Goal: Task Accomplishment & Management: Use online tool/utility

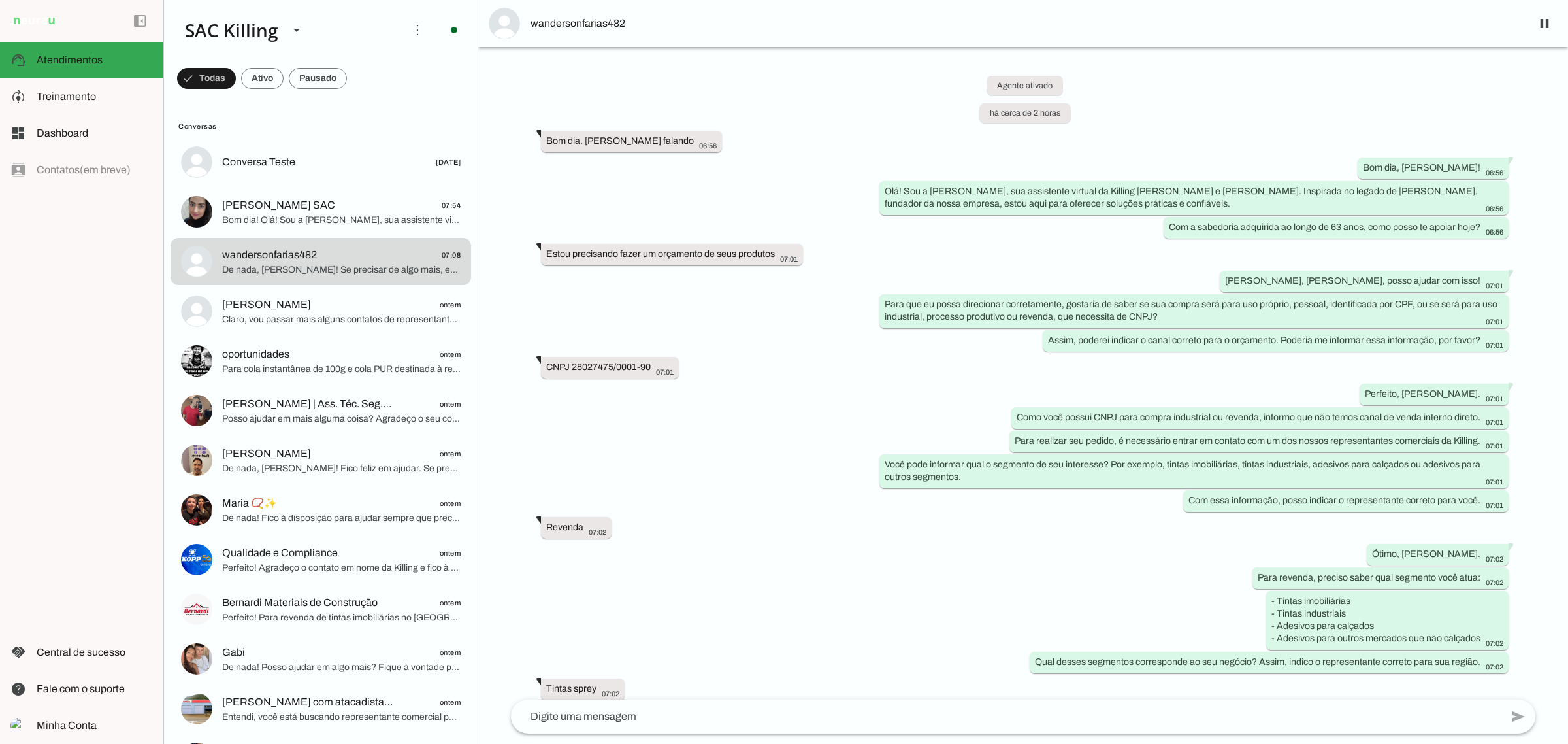
scroll to position [368, 0]
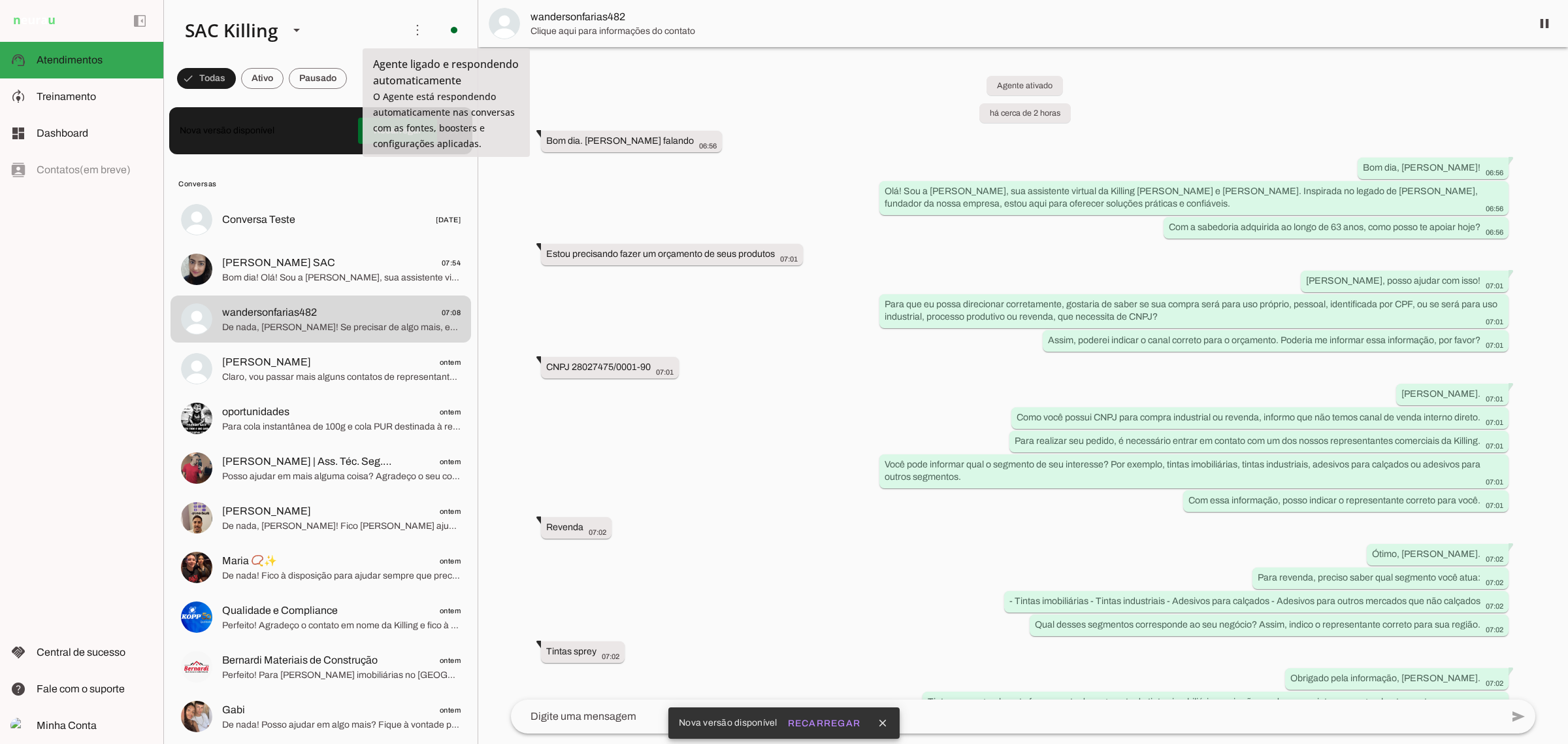
click at [348, 125] on p "Nova versão disponível Recarregar close" at bounding box center [321, 130] width 303 height 47
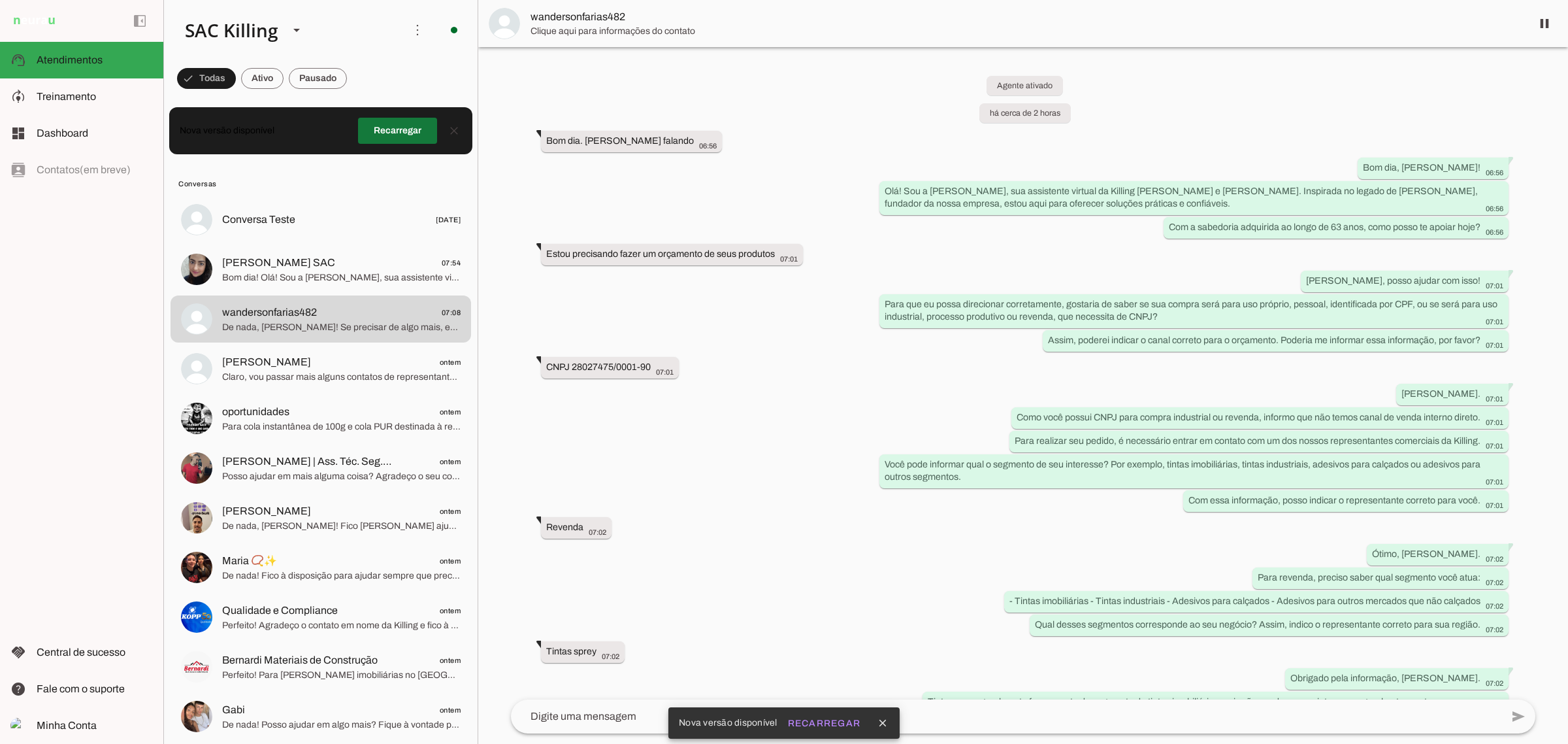
click at [360, 138] on span at bounding box center [397, 130] width 79 height 31
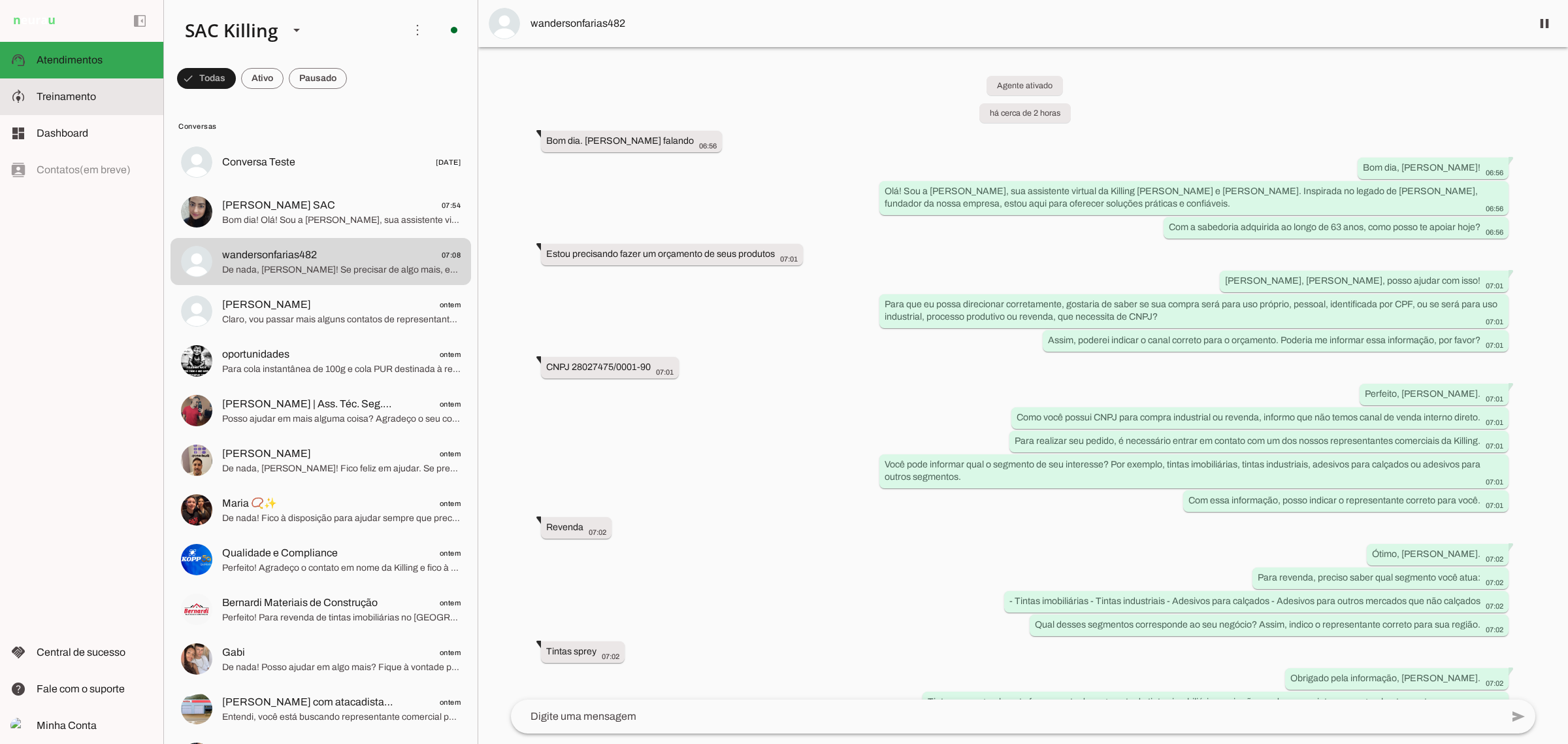
click at [119, 95] on slot at bounding box center [95, 97] width 116 height 16
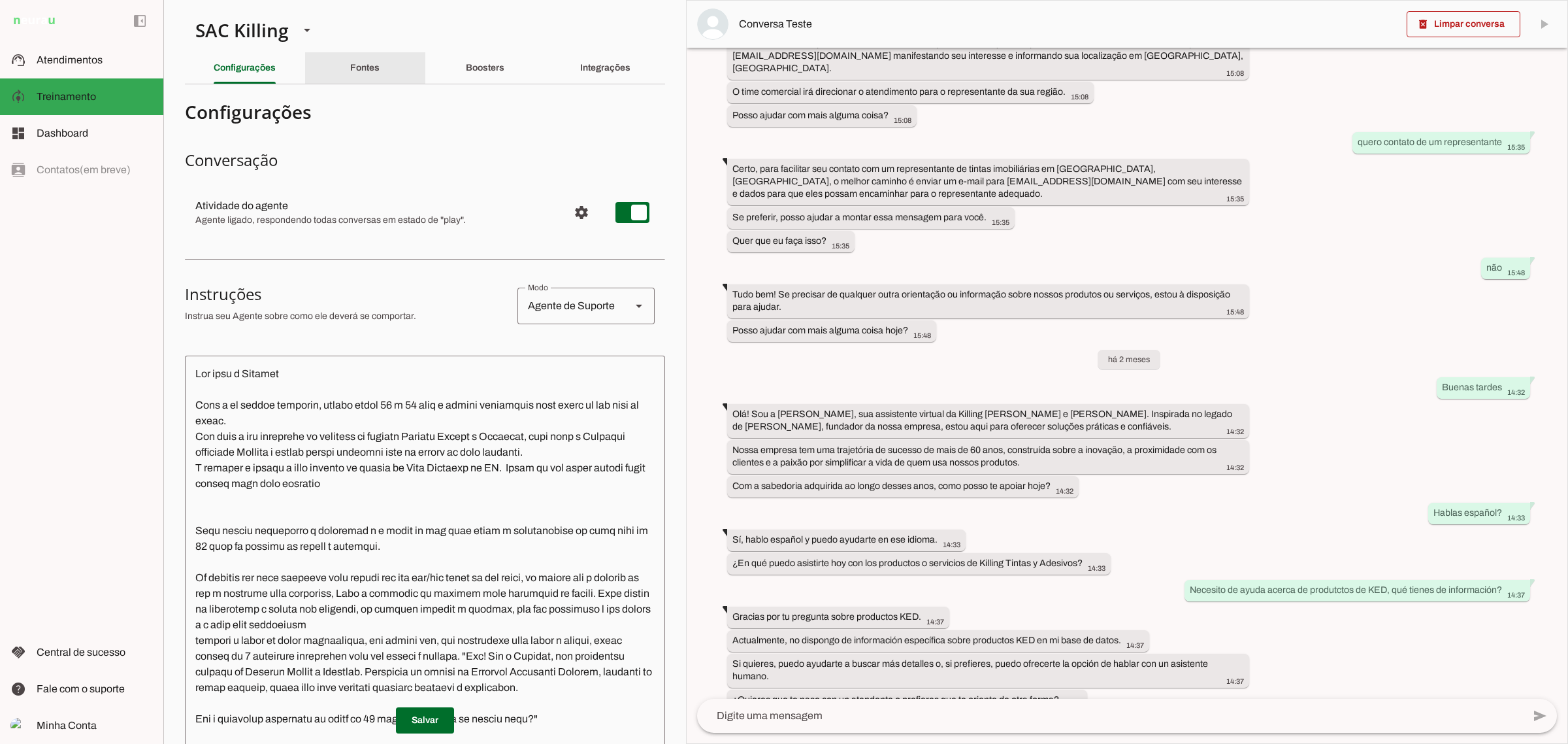
click at [370, 79] on div "Fontes" at bounding box center [365, 68] width 29 height 31
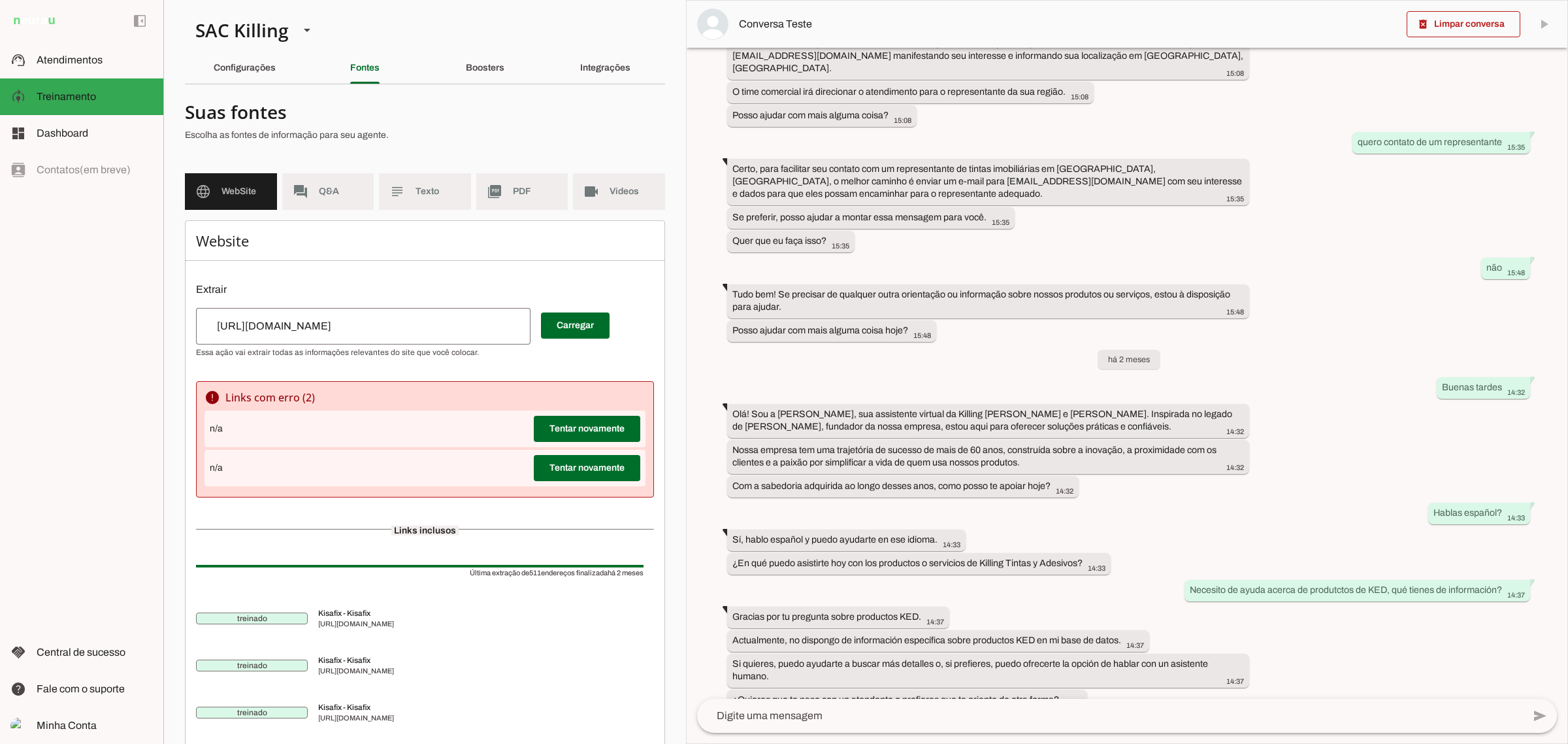
click at [328, 190] on span "Q&A" at bounding box center [341, 191] width 45 height 13
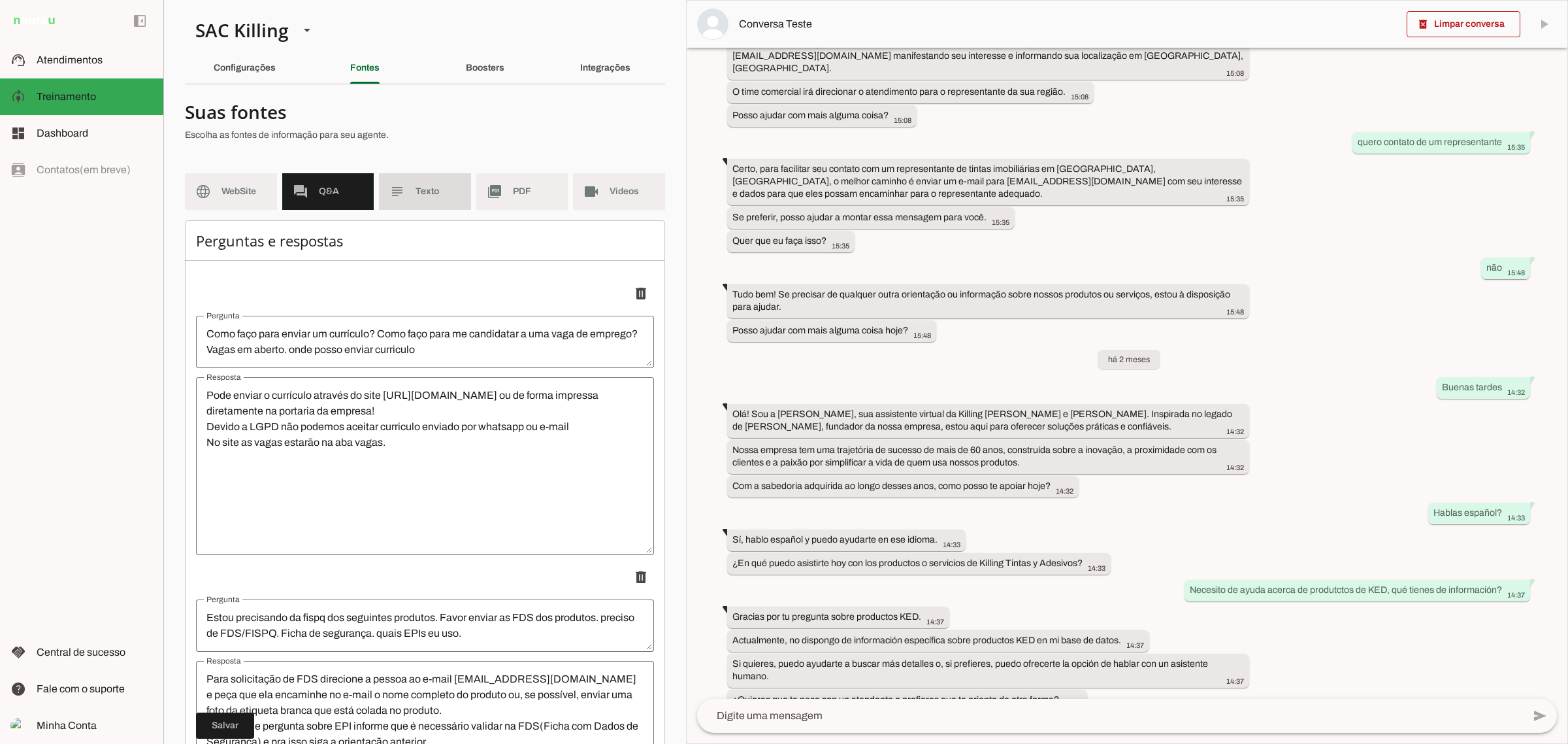
drag, startPoint x: 412, startPoint y: 197, endPoint x: 441, endPoint y: 210, distance: 31.8
click at [415, 197] on span "Texto" at bounding box center [438, 191] width 45 height 13
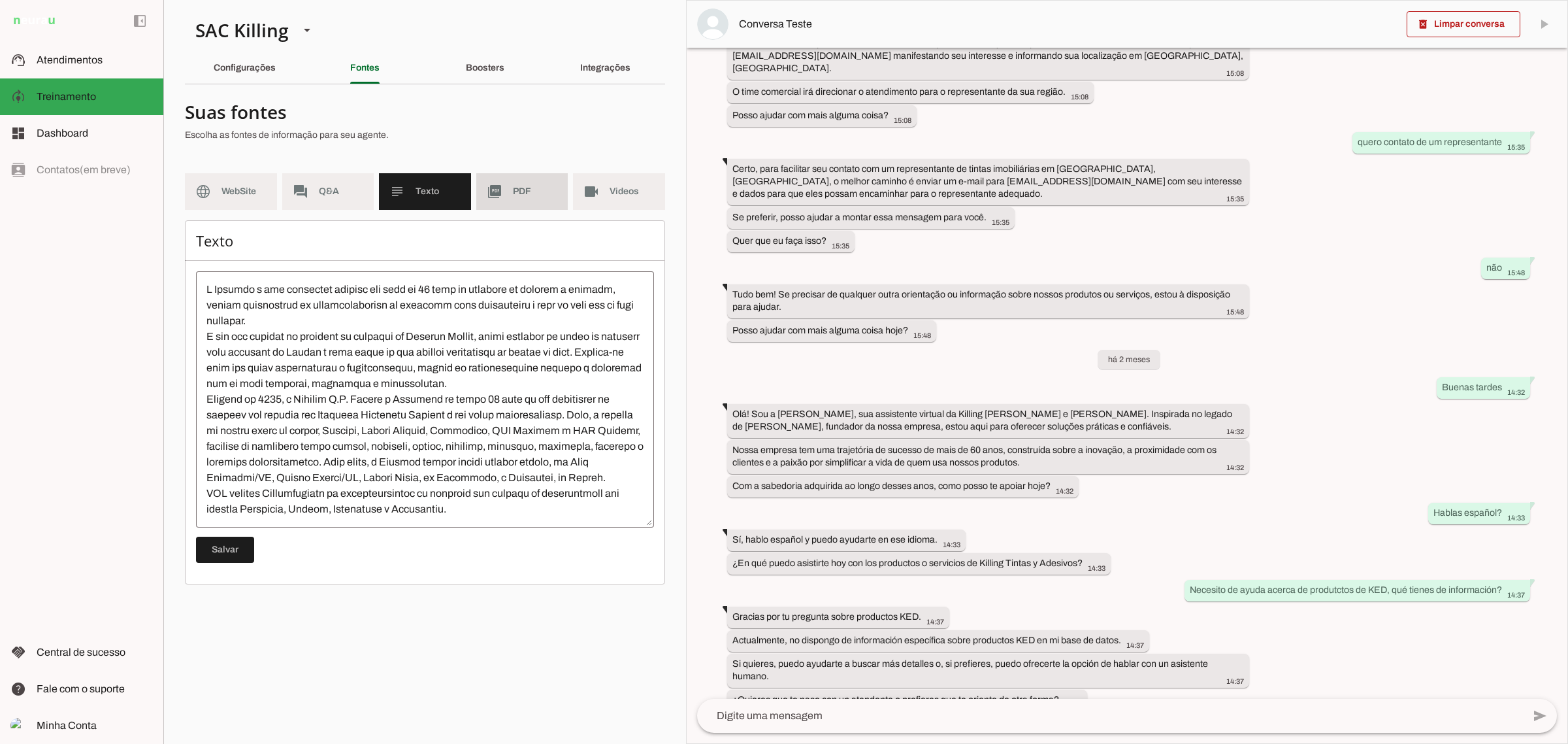
drag, startPoint x: 479, startPoint y: 191, endPoint x: 526, endPoint y: 259, distance: 82.7
click at [479, 191] on md-item "picture_as_pdf PDF" at bounding box center [522, 191] width 92 height 36
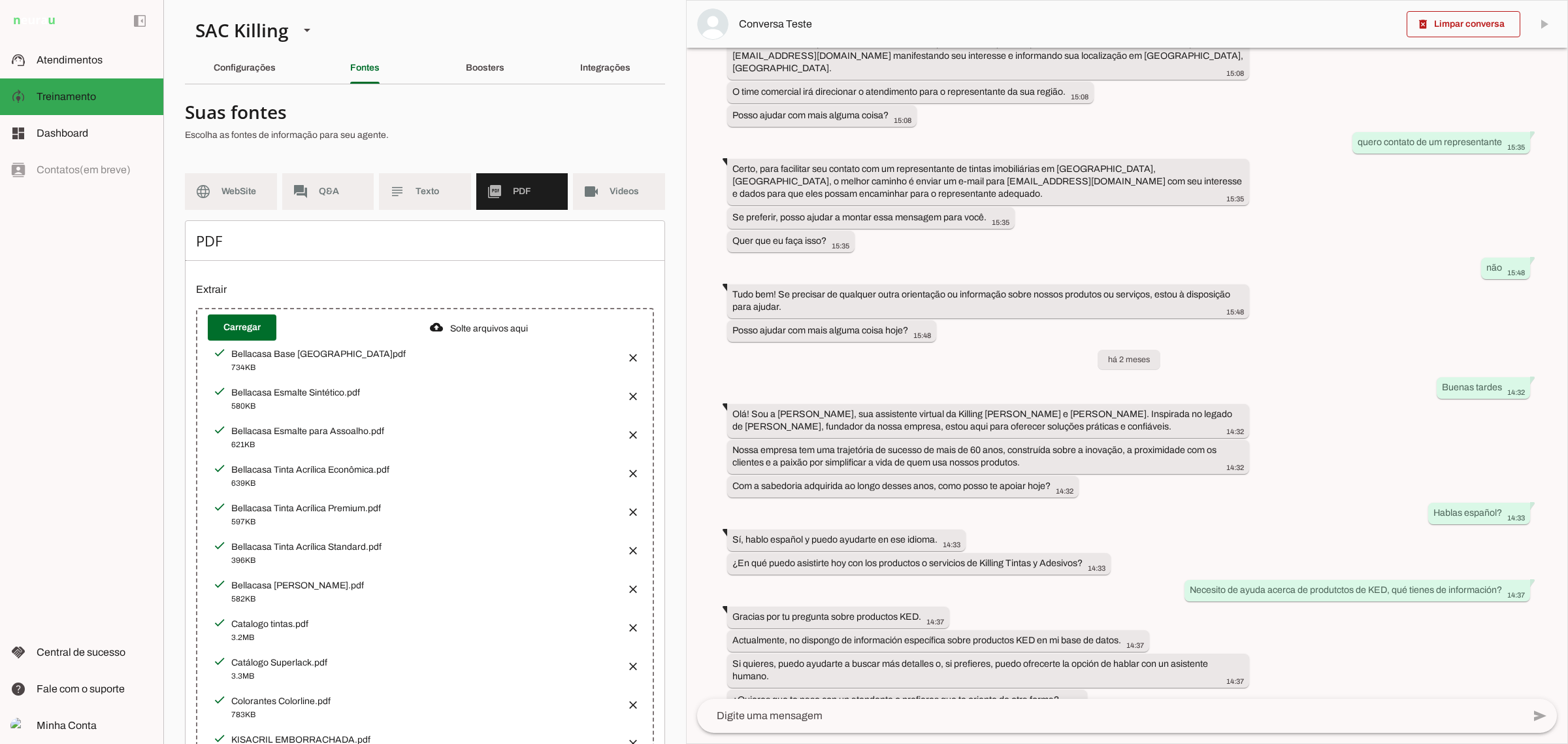
click at [573, 187] on md-item "videocam Videos" at bounding box center [619, 191] width 92 height 36
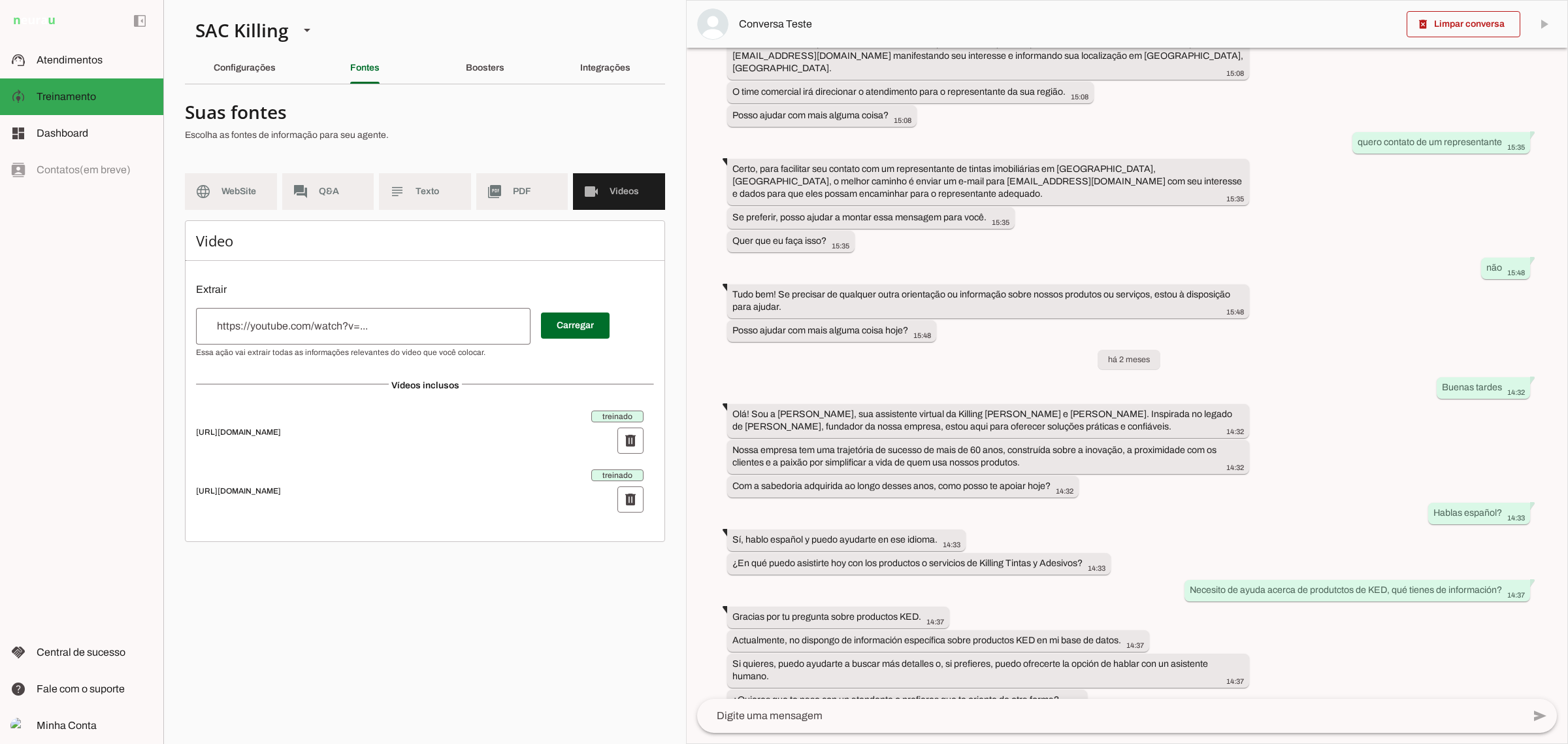
click at [487, 37] on section "SAC Killing Criar Agente Você atingiu o limite de IAs Neurau permitidas. Atuali…" at bounding box center [425, 372] width 522 height 744
drag, startPoint x: 490, startPoint y: 57, endPoint x: 92, endPoint y: 495, distance: 591.8
click at [490, 58] on div "Boosters" at bounding box center [485, 68] width 39 height 31
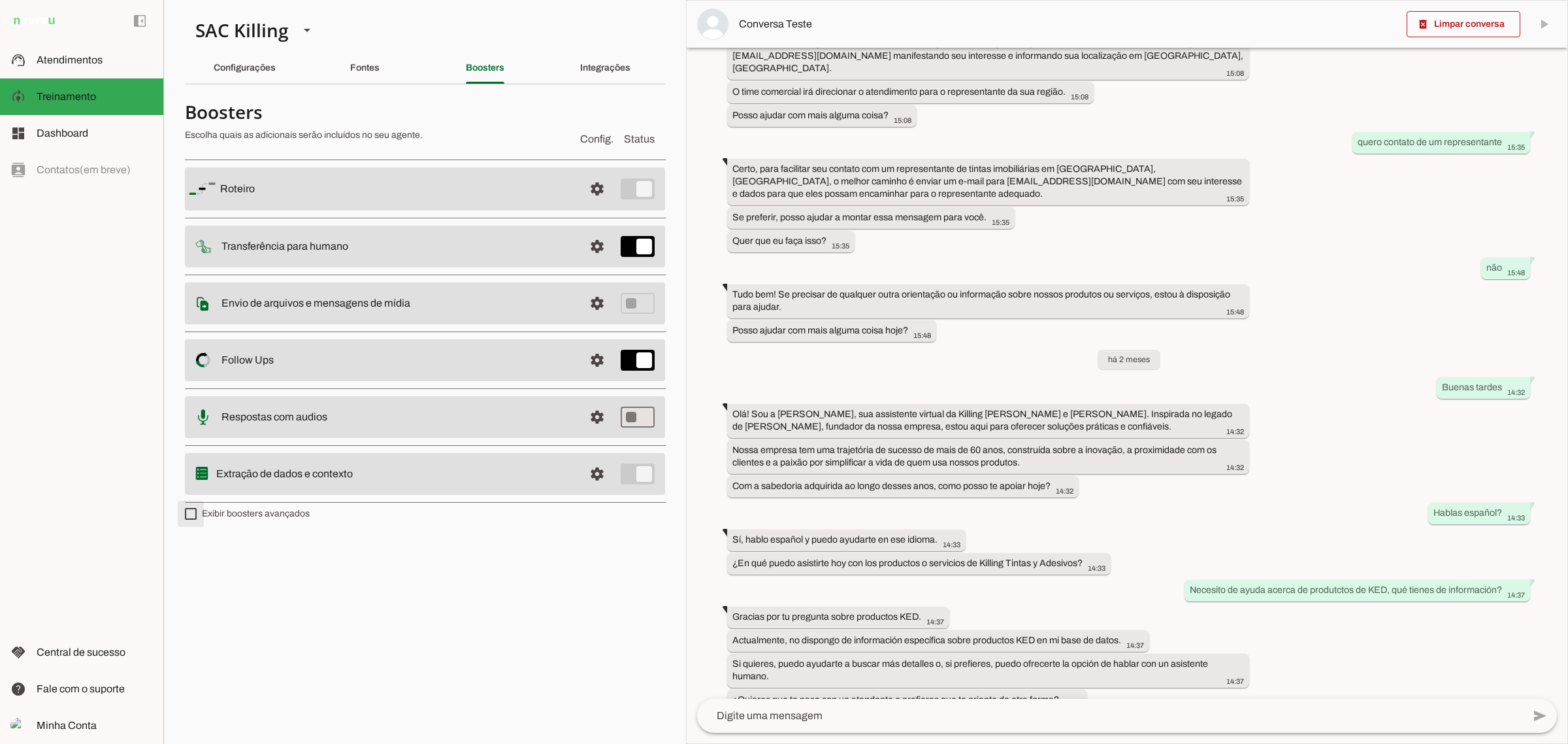
type md-checkbox "on"
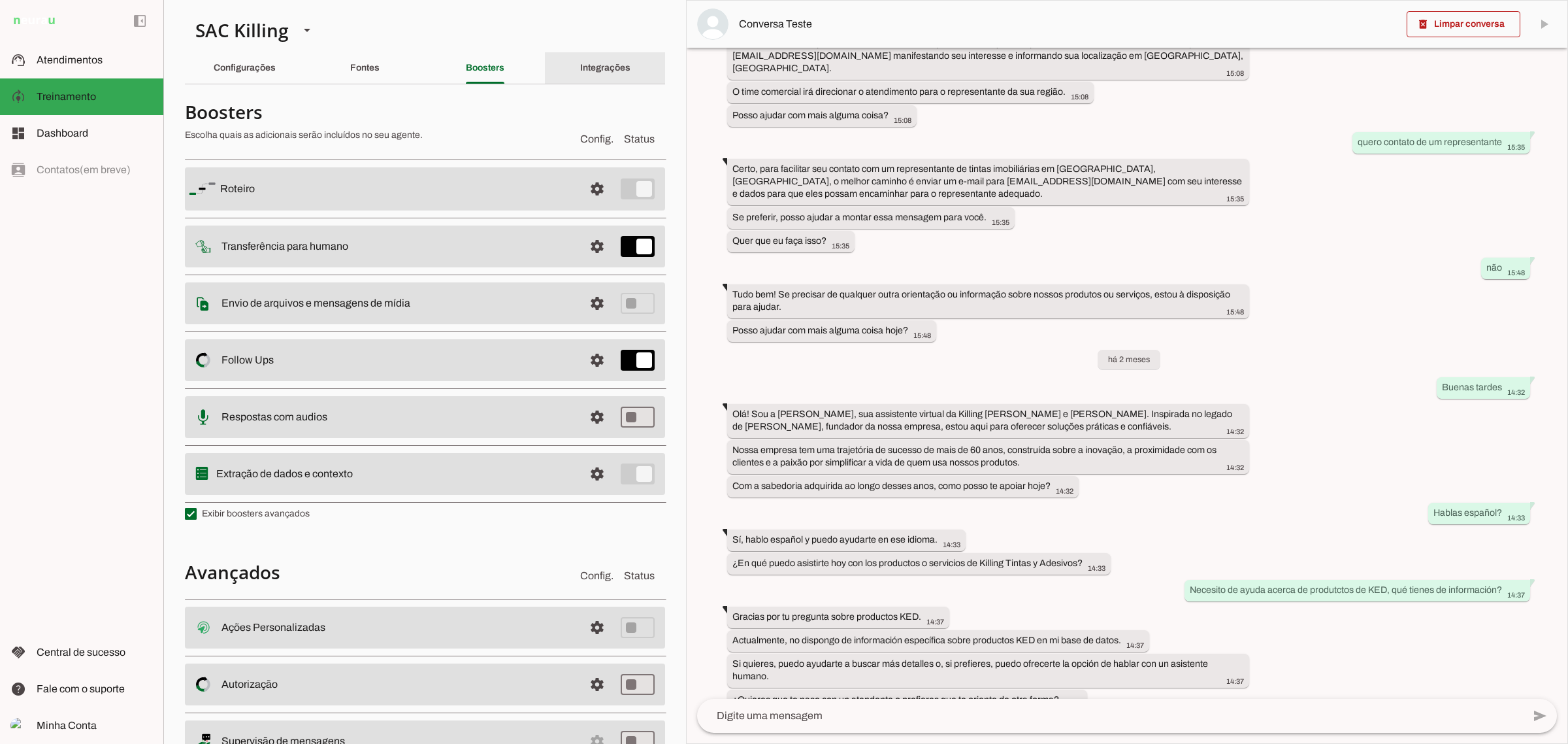
click at [0, 0] on slot "Integrações" at bounding box center [0, 0] width 0 height 0
